Goal: Information Seeking & Learning: Compare options

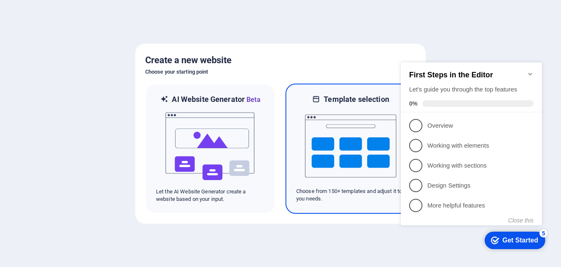
click at [356, 121] on img at bounding box center [350, 145] width 91 height 83
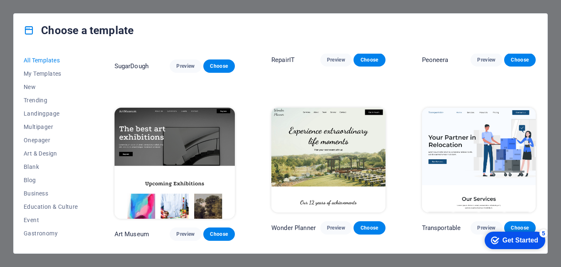
scroll to position [125, 0]
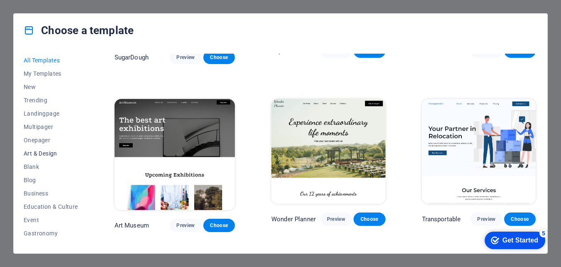
click at [52, 151] on span "Art & Design" at bounding box center [51, 153] width 54 height 7
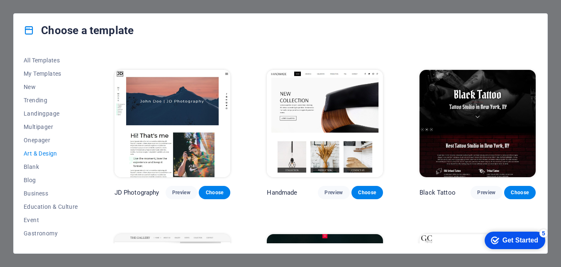
scroll to position [136, 0]
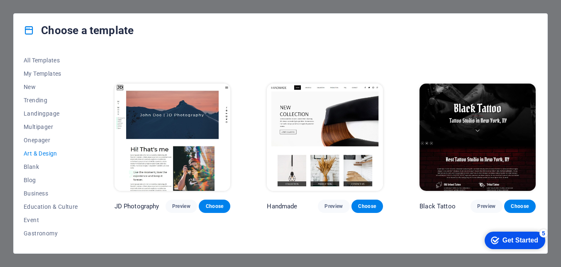
drag, startPoint x: 480, startPoint y: 203, endPoint x: 455, endPoint y: 218, distance: 28.8
drag, startPoint x: 483, startPoint y: 201, endPoint x: 462, endPoint y: 214, distance: 25.1
click at [481, 204] on span "Preview" at bounding box center [486, 206] width 18 height 7
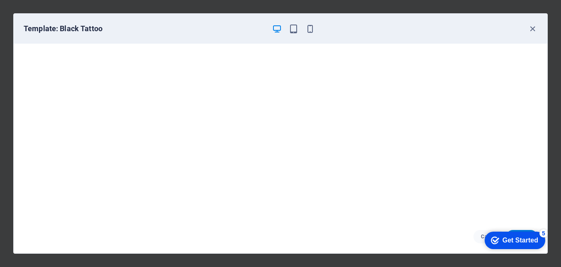
drag, startPoint x: 78, startPoint y: 29, endPoint x: 44, endPoint y: 29, distance: 34.1
drag, startPoint x: 44, startPoint y: 29, endPoint x: 242, endPoint y: 39, distance: 198.3
click at [242, 39] on div "Template: Black Tattoo" at bounding box center [281, 29] width 534 height 30
click at [534, 28] on icon "button" at bounding box center [533, 29] width 10 height 10
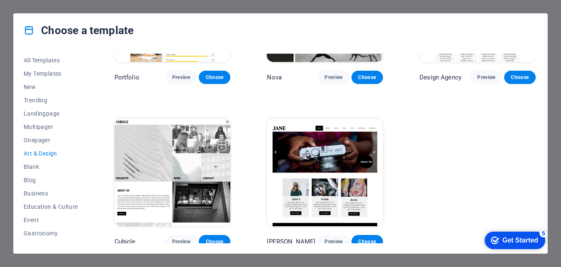
scroll to position [592, 0]
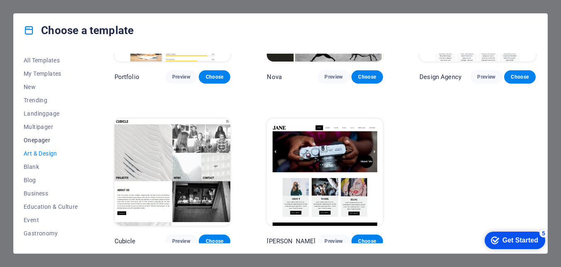
click at [40, 138] on span "Onepager" at bounding box center [51, 140] width 54 height 7
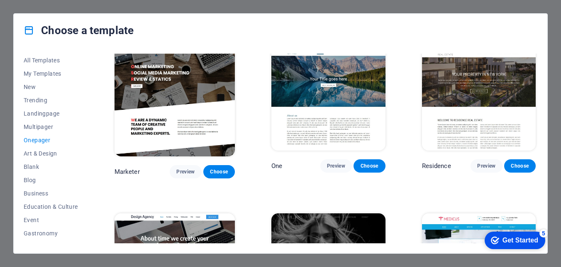
scroll to position [3414, 0]
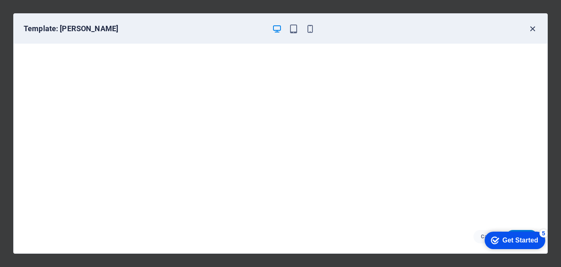
click at [530, 28] on icon "button" at bounding box center [533, 29] width 10 height 10
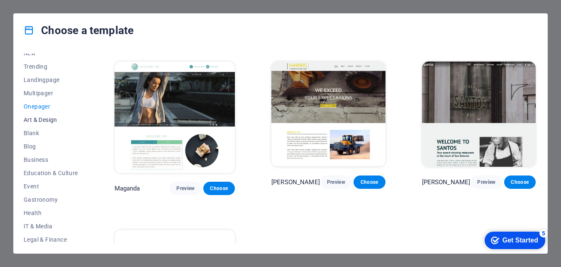
scroll to position [0, 0]
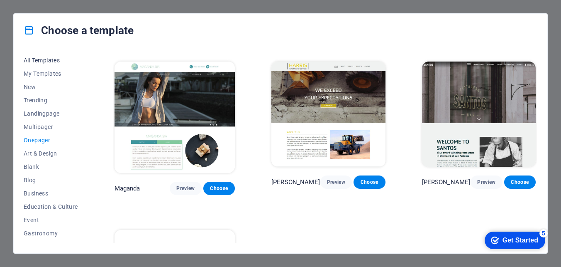
click at [52, 59] on span "All Templates" at bounding box center [51, 60] width 54 height 7
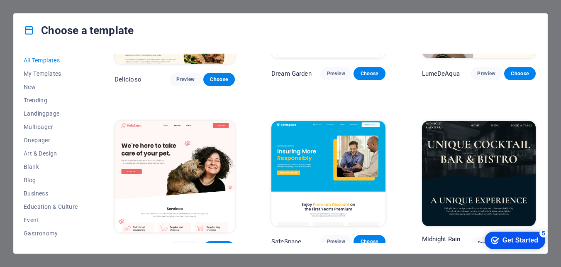
scroll to position [1287, 0]
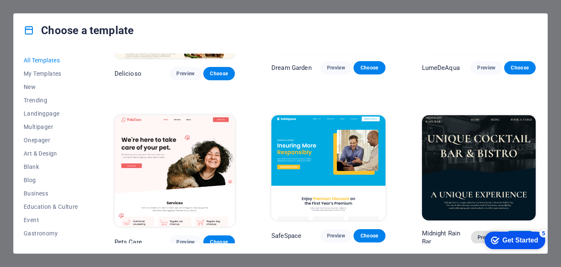
click at [484, 234] on span "Preview" at bounding box center [487, 237] width 18 height 7
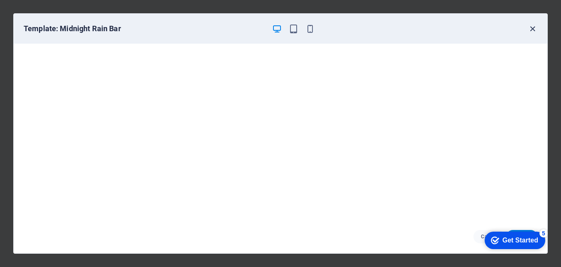
click at [532, 27] on icon "button" at bounding box center [533, 29] width 10 height 10
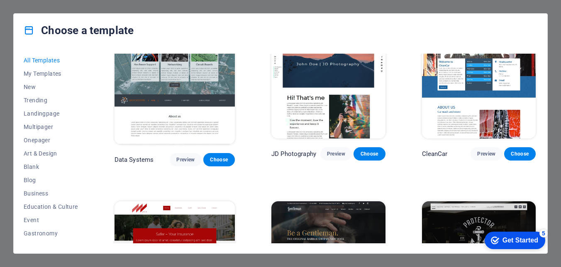
scroll to position [3072, 0]
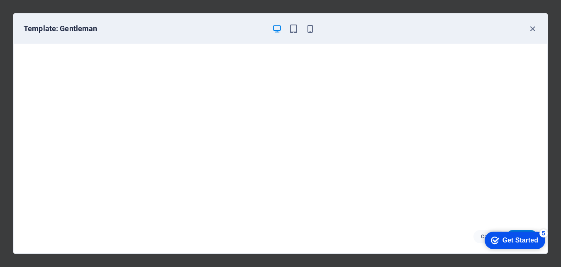
scroll to position [2, 0]
click at [533, 28] on icon "button" at bounding box center [533, 29] width 10 height 10
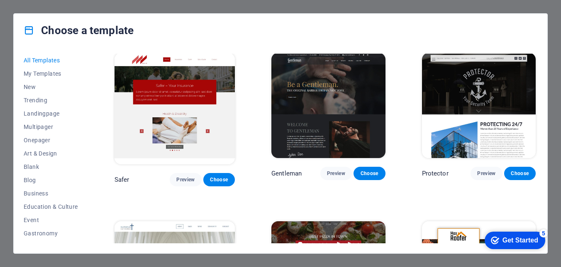
scroll to position [3114, 0]
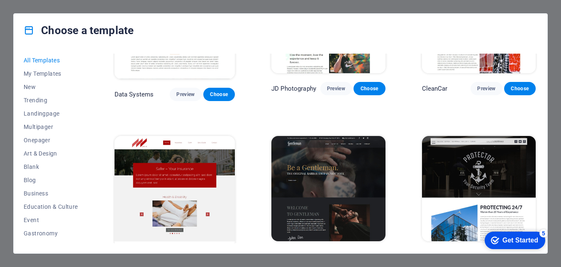
click at [481, 253] on span "Preview" at bounding box center [486, 256] width 18 height 7
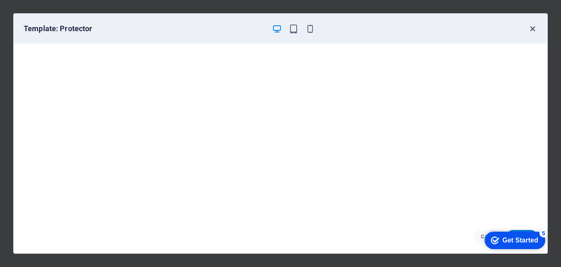
click at [532, 30] on icon "button" at bounding box center [533, 29] width 10 height 10
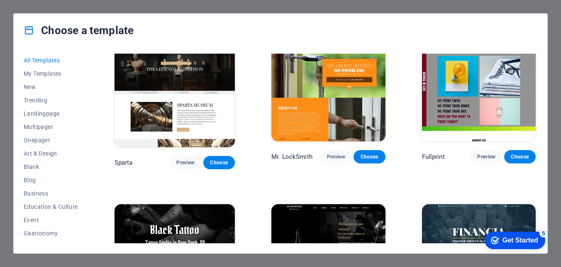
scroll to position [4567, 0]
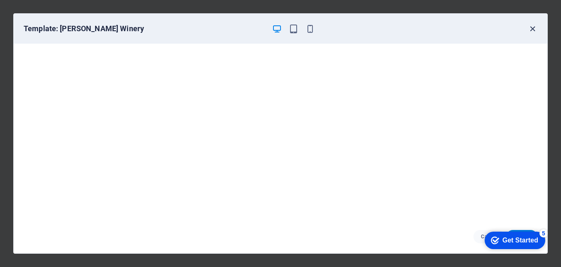
click at [534, 28] on icon "button" at bounding box center [533, 29] width 10 height 10
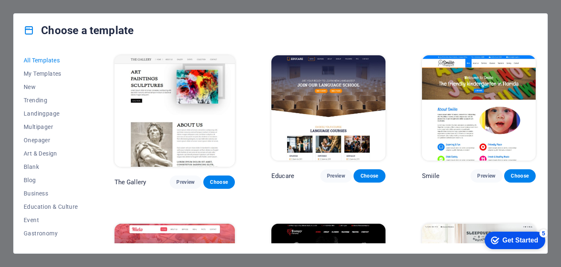
scroll to position [5065, 0]
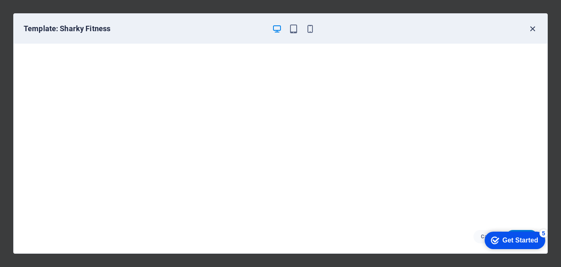
click at [531, 26] on icon "button" at bounding box center [533, 29] width 10 height 10
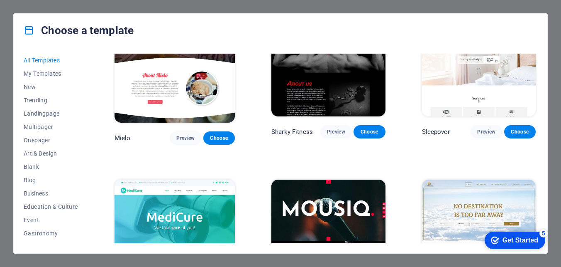
scroll to position [5273, 0]
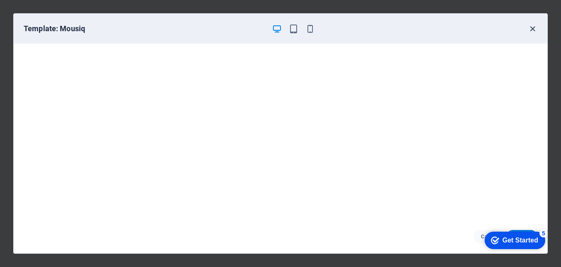
click at [531, 28] on icon "button" at bounding box center [533, 29] width 10 height 10
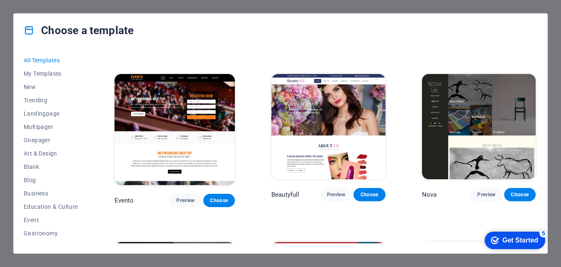
scroll to position [6394, 0]
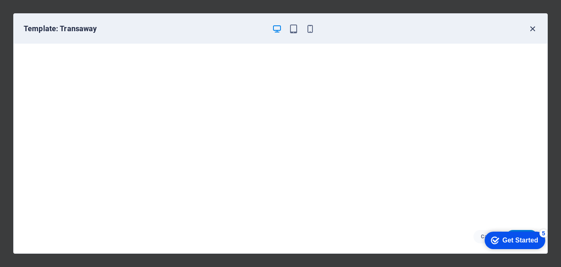
click at [531, 28] on icon "button" at bounding box center [533, 29] width 10 height 10
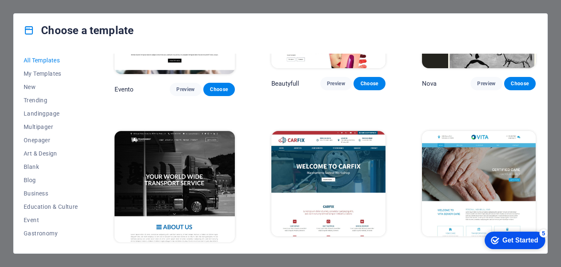
scroll to position [6518, 0]
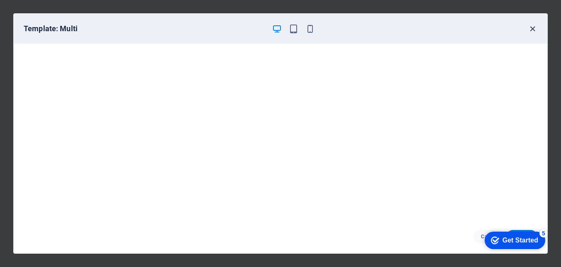
click at [532, 26] on icon "button" at bounding box center [533, 29] width 10 height 10
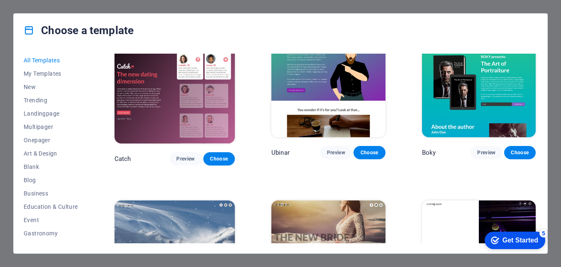
scroll to position [8764, 0]
